Goal: Communication & Community: Answer question/provide support

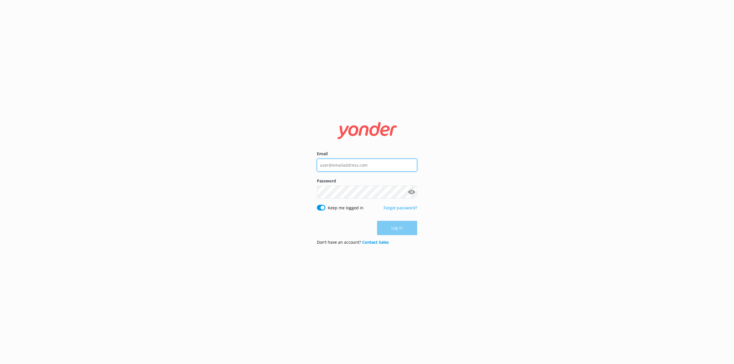
click at [340, 166] on input "Email" at bounding box center [367, 165] width 100 height 13
type input "[PERSON_NAME][EMAIL_ADDRESS][PERSON_NAME][DOMAIN_NAME]"
click button "Log in" at bounding box center [397, 228] width 40 height 14
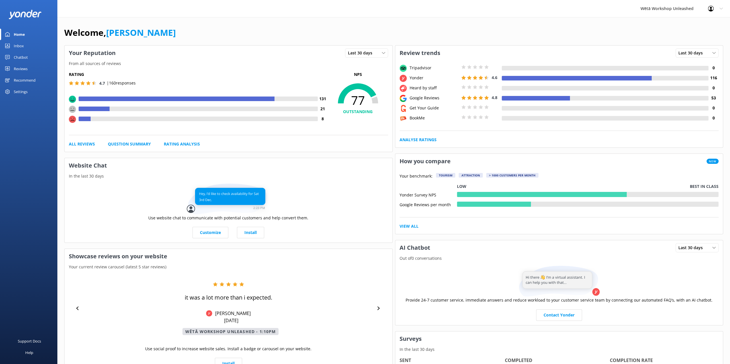
click at [27, 67] on div "Reviews" at bounding box center [21, 68] width 14 height 11
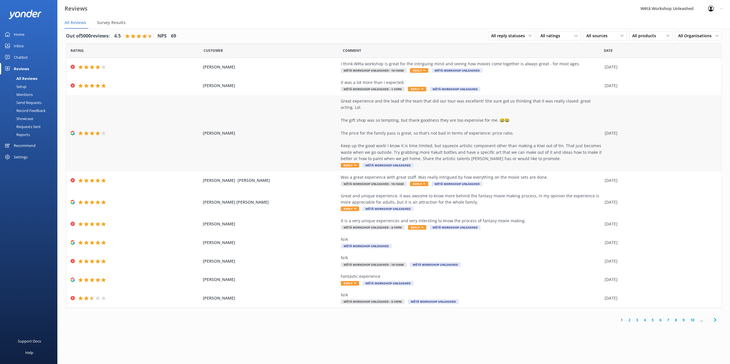
scroll to position [11, 0]
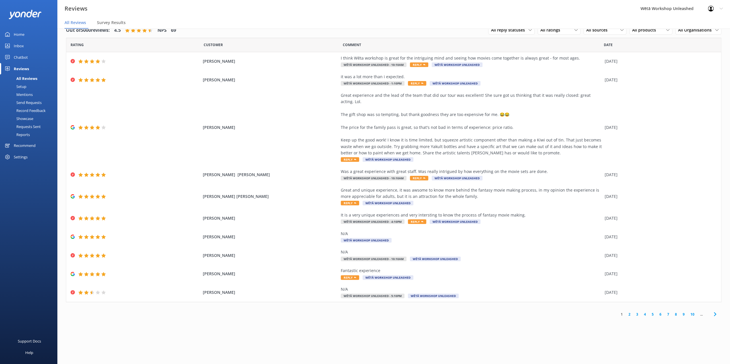
click at [630, 314] on link "2" at bounding box center [629, 314] width 8 height 5
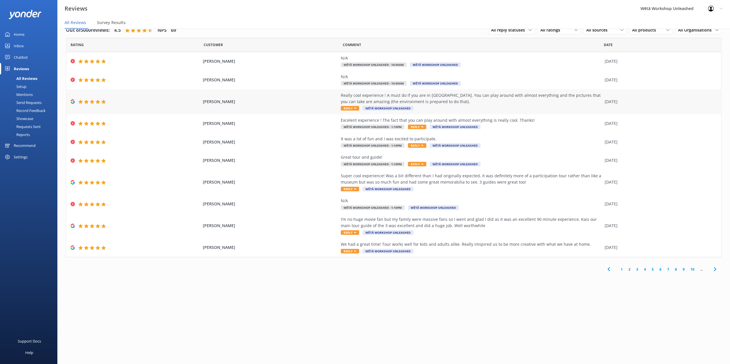
drag, startPoint x: 438, startPoint y: 102, endPoint x: 334, endPoint y: 98, distance: 104.1
click at [334, 98] on div "[PERSON_NAME] Really cool experience ! A must do if you are in [GEOGRAPHIC_DATA…" at bounding box center [393, 101] width 655 height 25
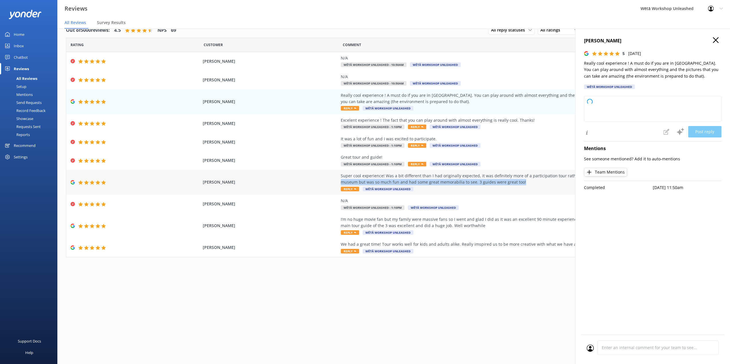
type textarea "Kia ora! Thank you so much for your awesome review! We're thrilled you had such…"
drag, startPoint x: 527, startPoint y: 184, endPoint x: 329, endPoint y: 177, distance: 198.0
click at [329, 177] on div "[PERSON_NAME] Super cool experience! Was a bit different than I had originally …" at bounding box center [393, 182] width 655 height 25
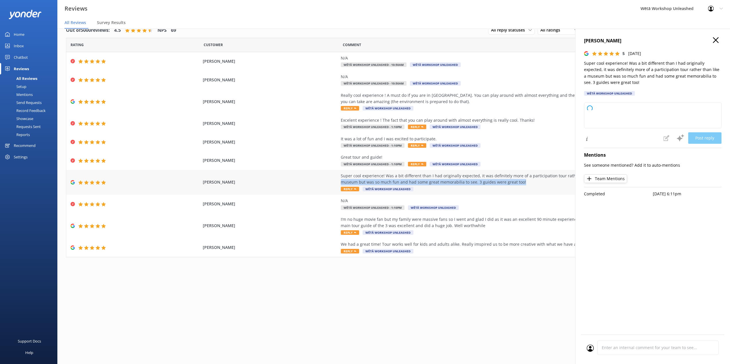
copy div "Super cool experience! Was a bit different than I had originally expected, it w…"
click at [369, 291] on div "Out of 5000 reviews: 4.5 NPS 69 All reply statuses All reply statuses Needs a r…" at bounding box center [393, 190] width 672 height 347
type textarea "Kia ora, Thank you so much for your awesome feedback! We're thrilled to hear yo…"
